Goal: Task Accomplishment & Management: Use online tool/utility

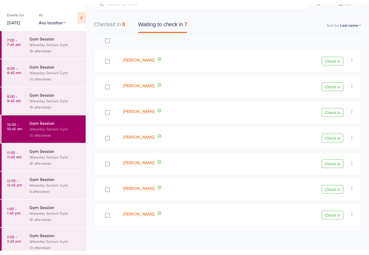
scroll to position [33, 0]
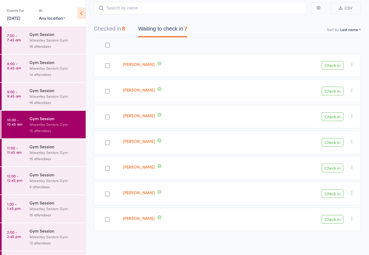
click at [40, 154] on div "Waverley Seniors Gym" at bounding box center [55, 152] width 52 height 6
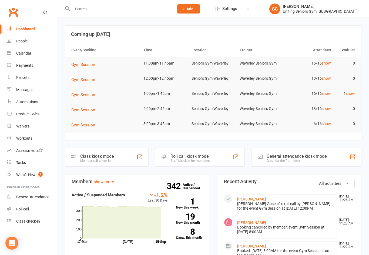
click at [27, 209] on div "Roll call" at bounding box center [22, 209] width 13 height 4
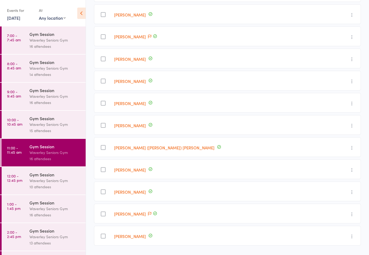
scroll to position [199, 0]
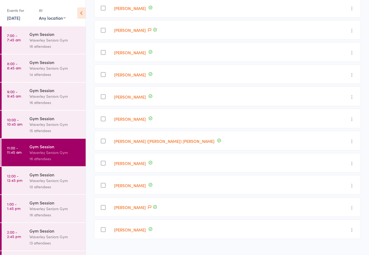
click at [146, 116] on div "Ian Kaplin" at bounding box center [218, 119] width 212 height 20
click at [33, 177] on div "Gym Session" at bounding box center [55, 174] width 52 height 6
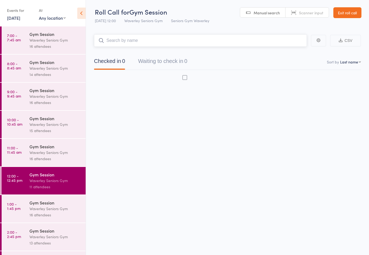
scroll to position [4, 0]
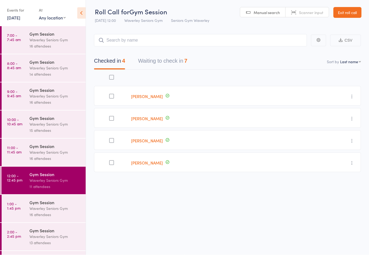
click at [6, 123] on link "10:00 - 10:45 am Gym Session Waverley Seniors Gym 15 attendees" at bounding box center [44, 125] width 84 height 28
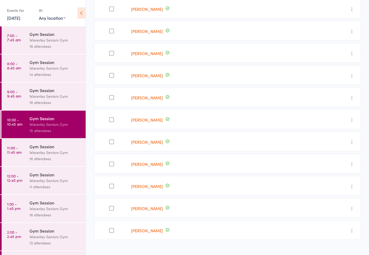
scroll to position [155, 0]
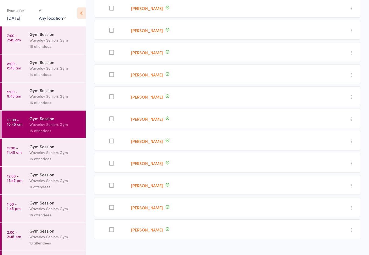
click at [28, 185] on link "12:00 - 12:45 pm Gym Session Waverley Seniors Gym 11 attendees" at bounding box center [44, 181] width 84 height 28
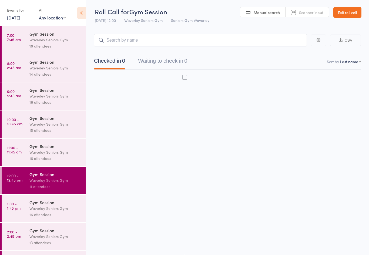
scroll to position [4, 0]
click at [155, 62] on button "Waiting to check in 7" at bounding box center [162, 62] width 49 height 14
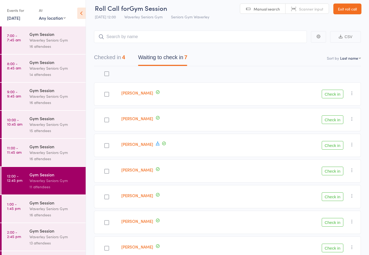
click at [329, 96] on button "Check in" at bounding box center [332, 94] width 22 height 9
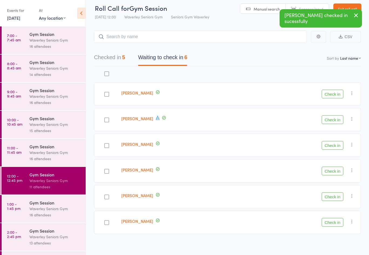
click at [328, 94] on button "Check in" at bounding box center [332, 94] width 22 height 9
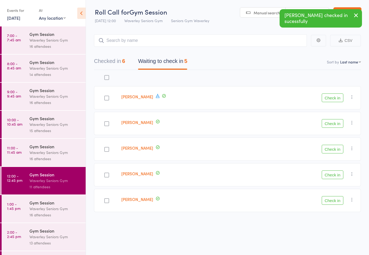
click at [332, 93] on button "Check in" at bounding box center [332, 97] width 22 height 9
click at [330, 120] on button "Check in" at bounding box center [332, 123] width 22 height 9
click at [332, 149] on button "Check in" at bounding box center [332, 149] width 22 height 9
